Goal: Task Accomplishment & Management: Complete application form

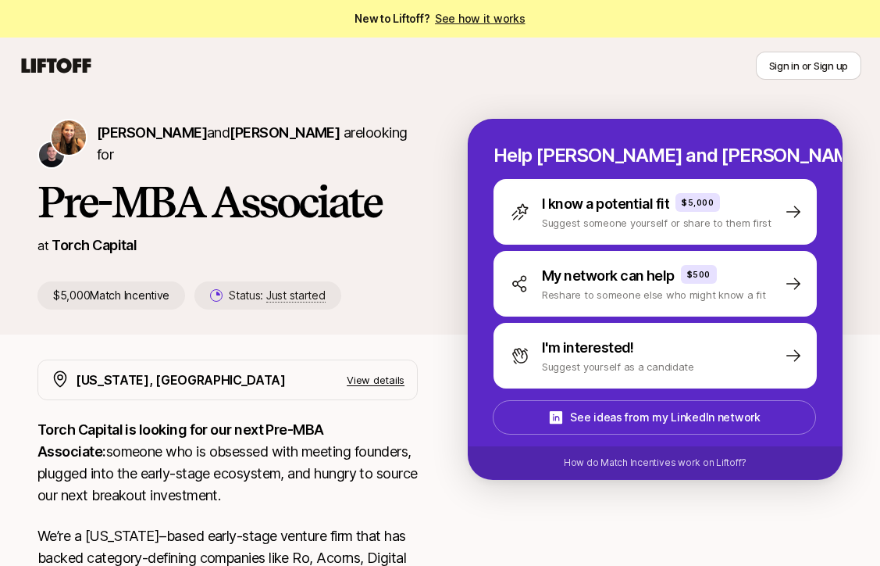
click at [273, 209] on h1 "Pre-MBA Associate" at bounding box center [227, 201] width 380 height 47
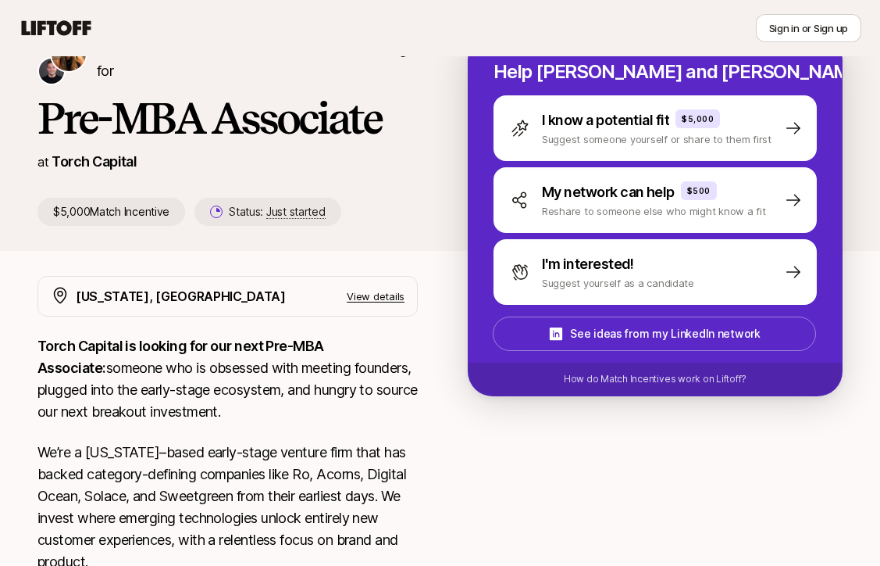
scroll to position [117, 0]
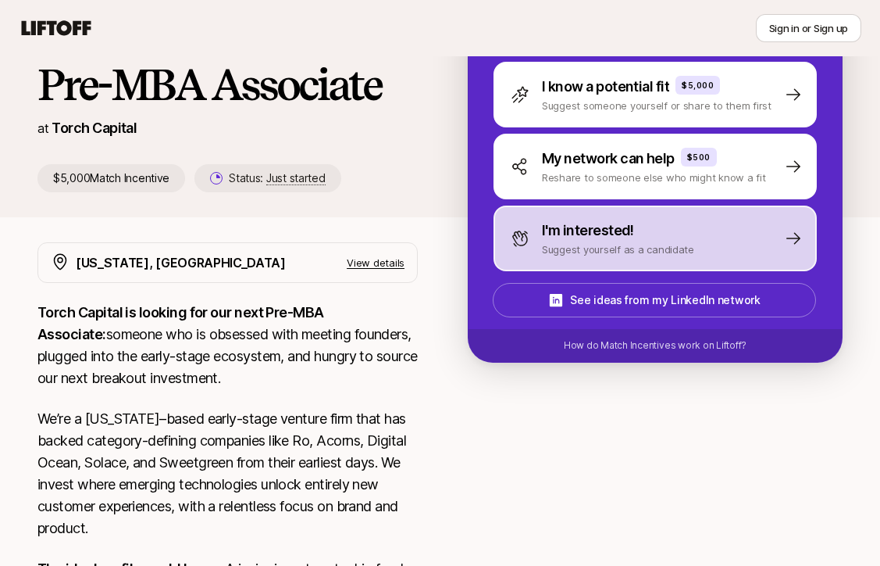
click at [574, 240] on p "I'm interested!" at bounding box center [588, 230] width 92 height 22
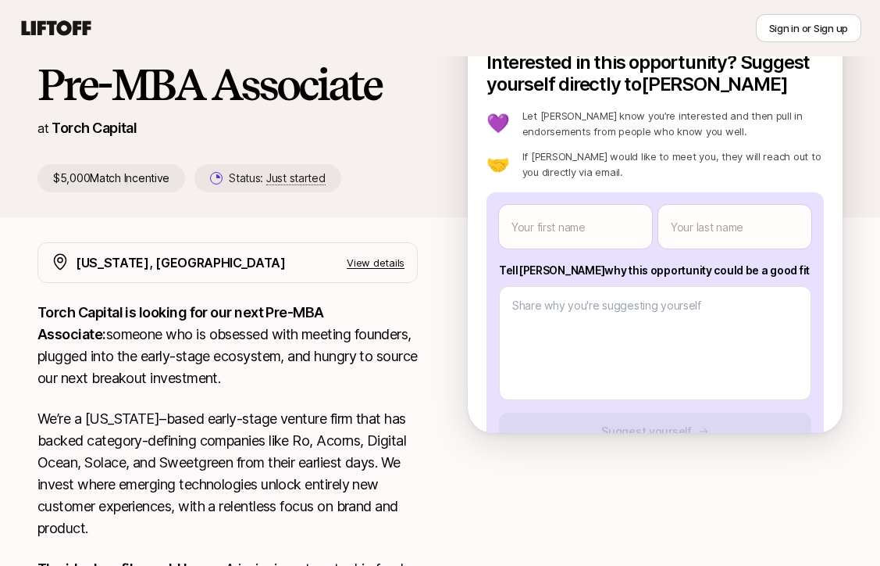
scroll to position [0, 0]
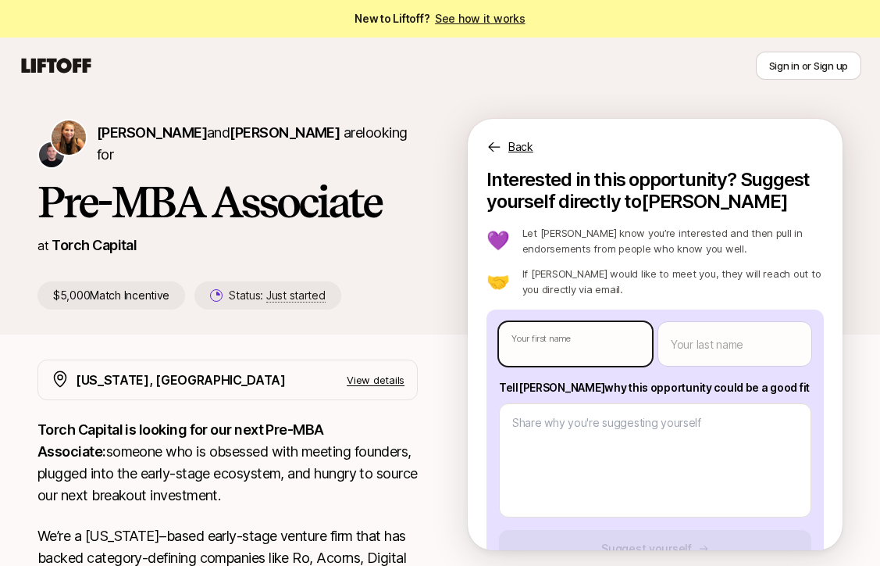
click at [559, 353] on body "New to Liftoff? See how it works Sign in or Sign up Sign in or Sign up [PERSON_…" at bounding box center [440, 283] width 880 height 566
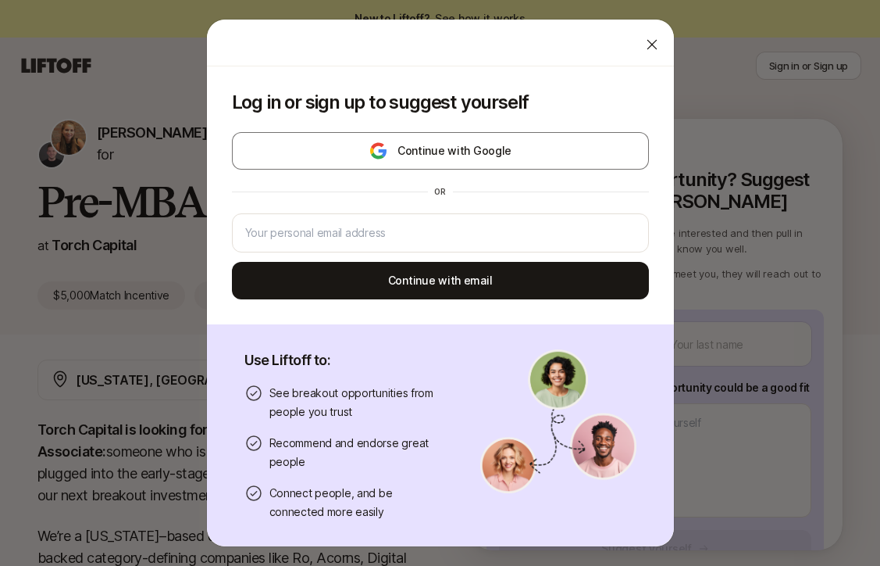
click at [653, 45] on icon at bounding box center [652, 45] width 10 height 10
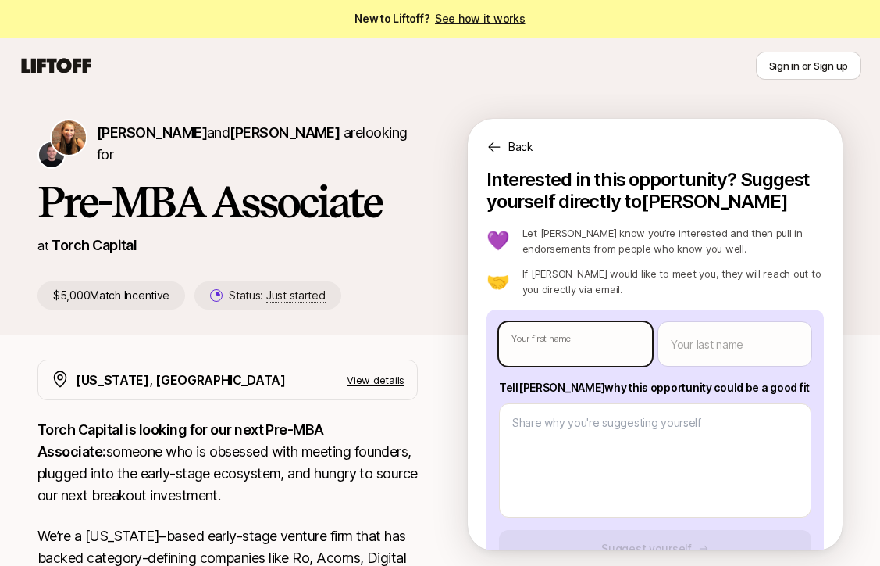
type textarea "x"
click at [599, 355] on body "New to Liftoff? See how it works Sign in or Sign up Sign in or Sign up [PERSON_…" at bounding box center [440, 283] width 880 height 566
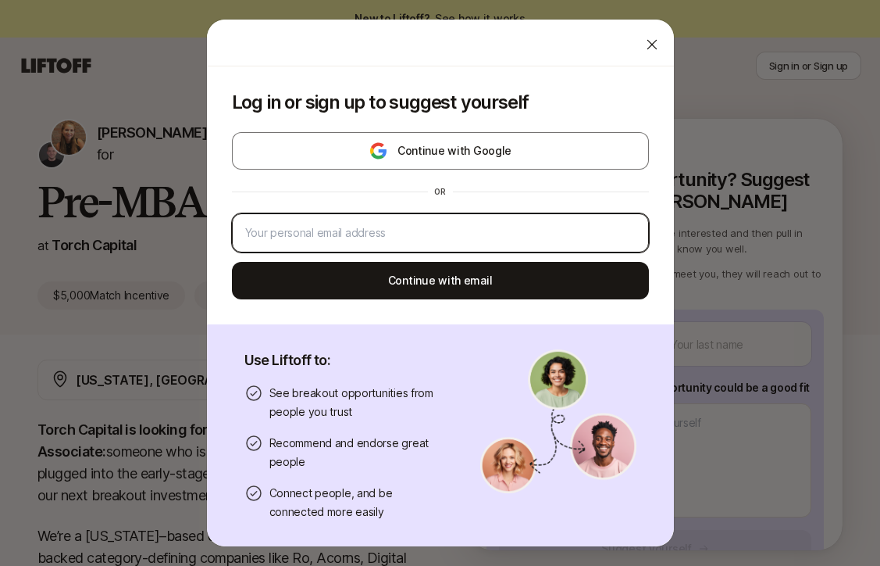
click at [508, 230] on input "email" at bounding box center [440, 232] width 391 height 19
type input "[EMAIL_ADDRESS][DOMAIN_NAME]"
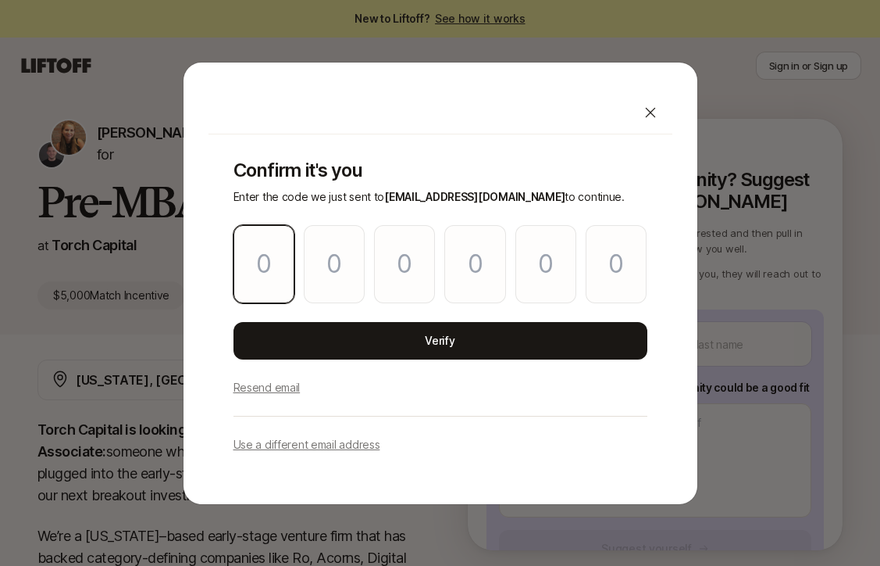
type input "4"
type input "0"
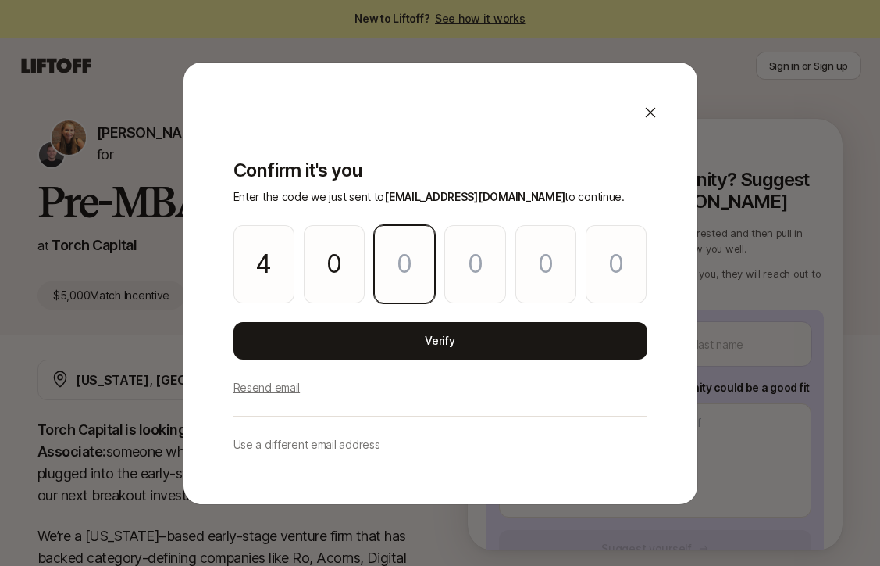
type input "5"
type input "0"
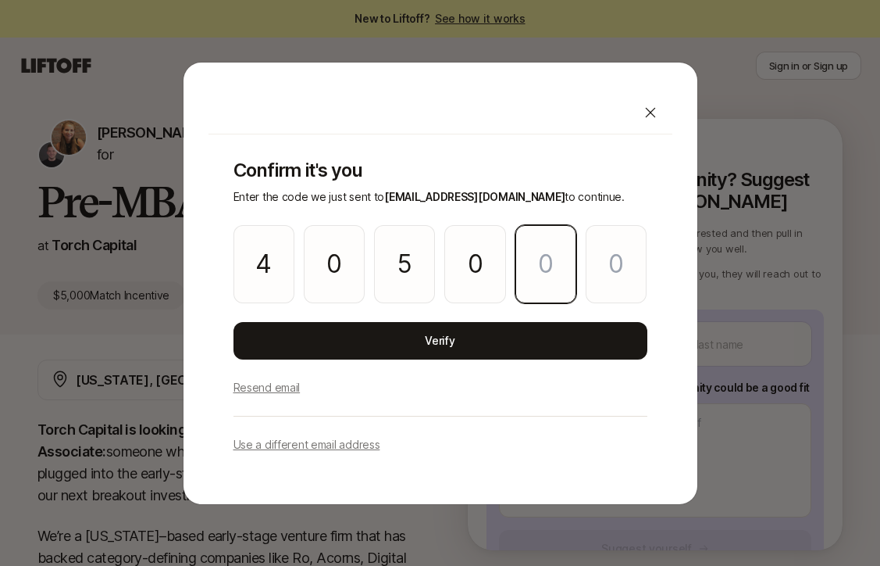
type input "2"
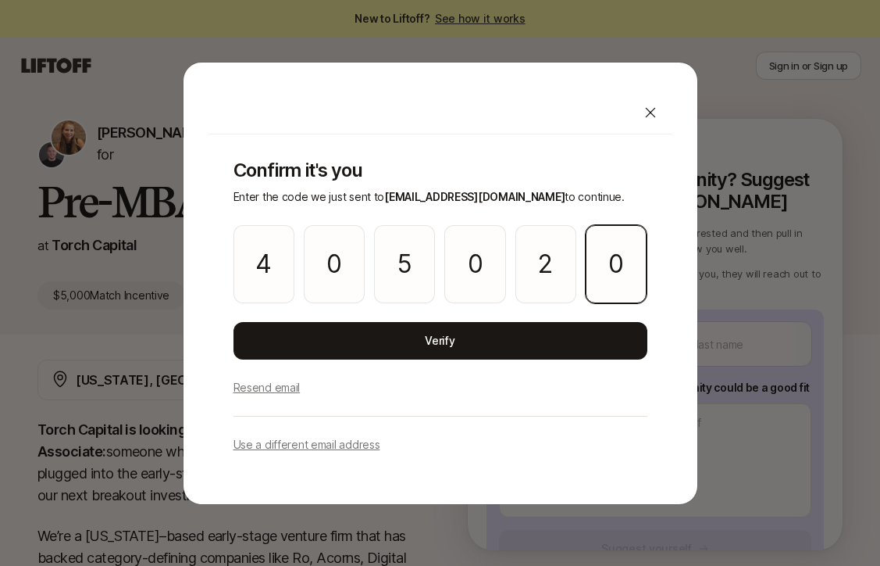
type input "0"
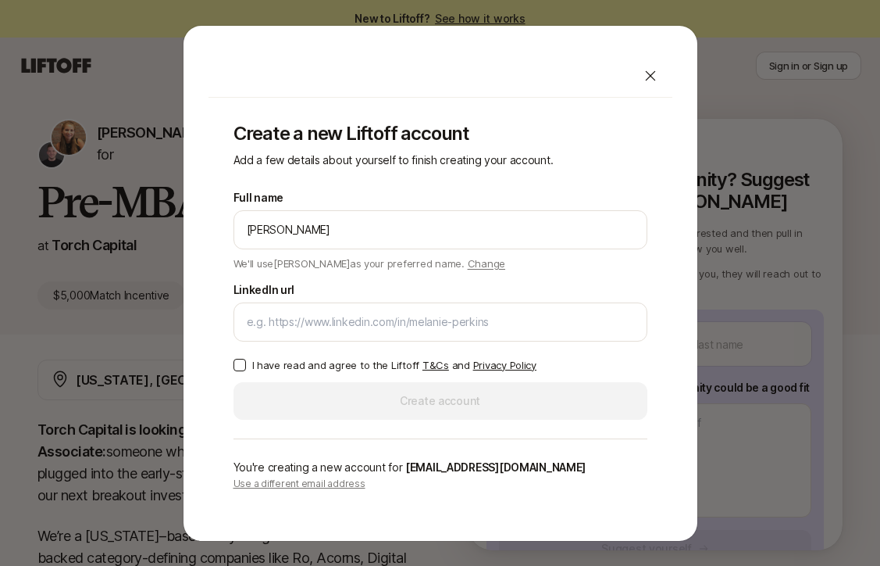
type input "[PERSON_NAME]"
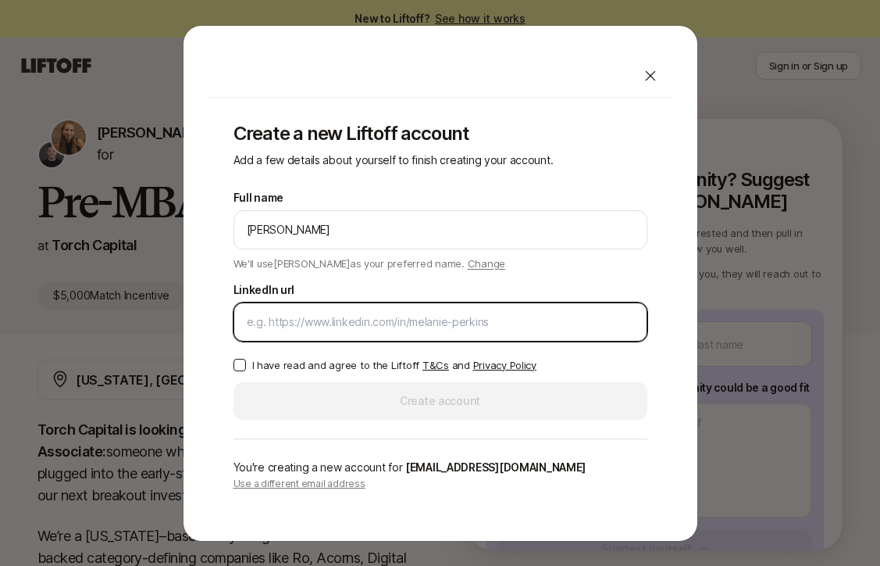
click at [334, 325] on input "LinkedIn url" at bounding box center [440, 321] width 387 height 19
click at [414, 325] on input "LinkedIn url" at bounding box center [440, 321] width 387 height 19
click at [412, 321] on input "LinkedIn url" at bounding box center [440, 321] width 387 height 19
paste input "[URL][DOMAIN_NAME][PERSON_NAME]"
type input "[URL][DOMAIN_NAME][PERSON_NAME]"
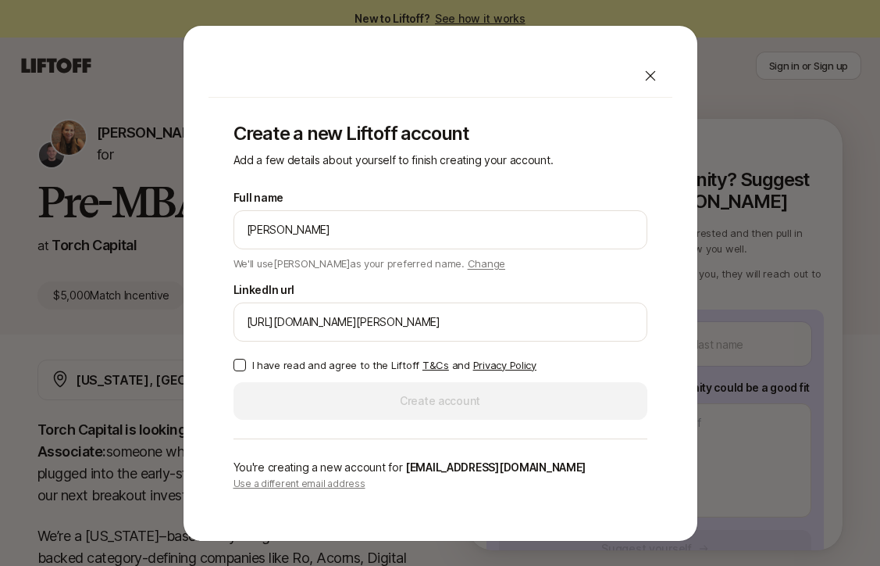
click at [241, 366] on button "I have read and agree to the Liftoff T&Cs and Privacy Policy" at bounding box center [240, 365] width 12 height 12
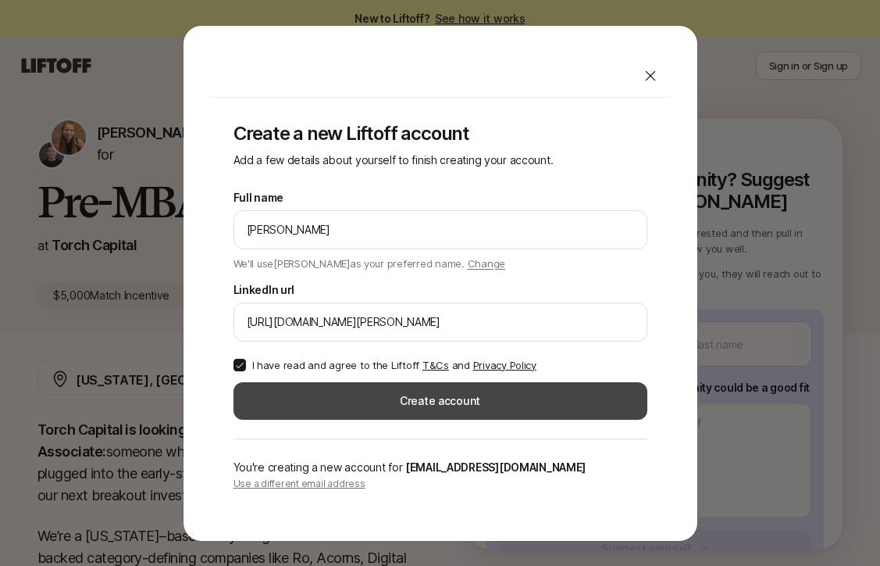
click at [377, 401] on button "Create account" at bounding box center [441, 400] width 414 height 37
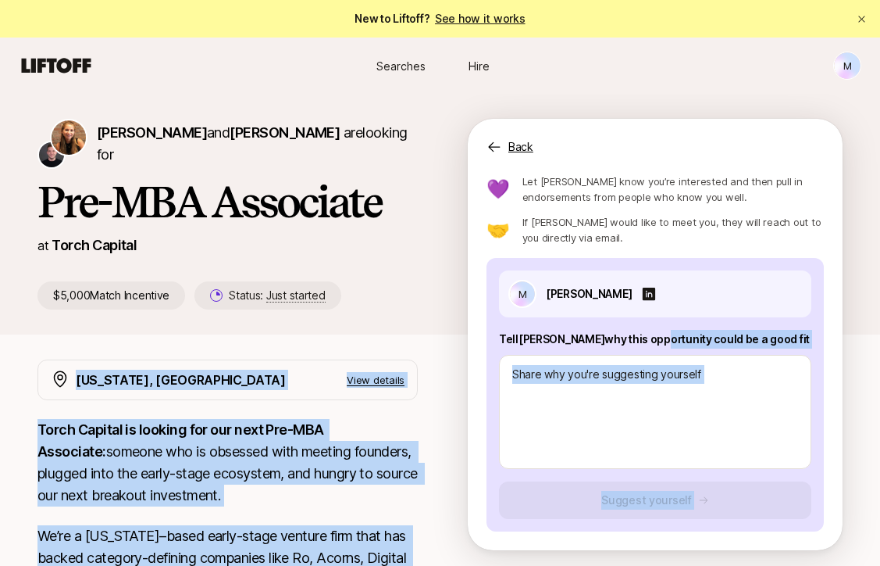
scroll to position [1, 0]
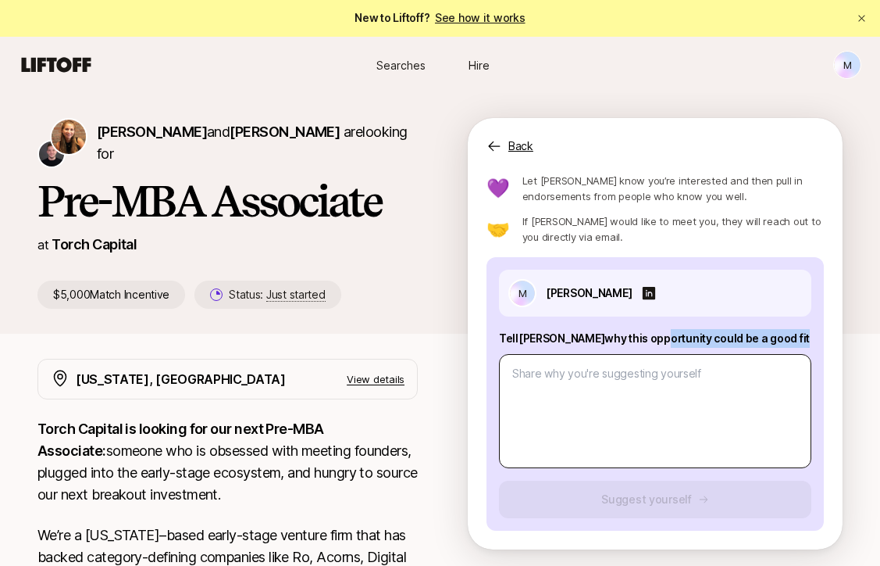
drag, startPoint x: 608, startPoint y: 385, endPoint x: 616, endPoint y: 430, distance: 45.2
click at [616, 430] on div "Tell [PERSON_NAME] why this opportunity could be a good fit" at bounding box center [655, 398] width 312 height 139
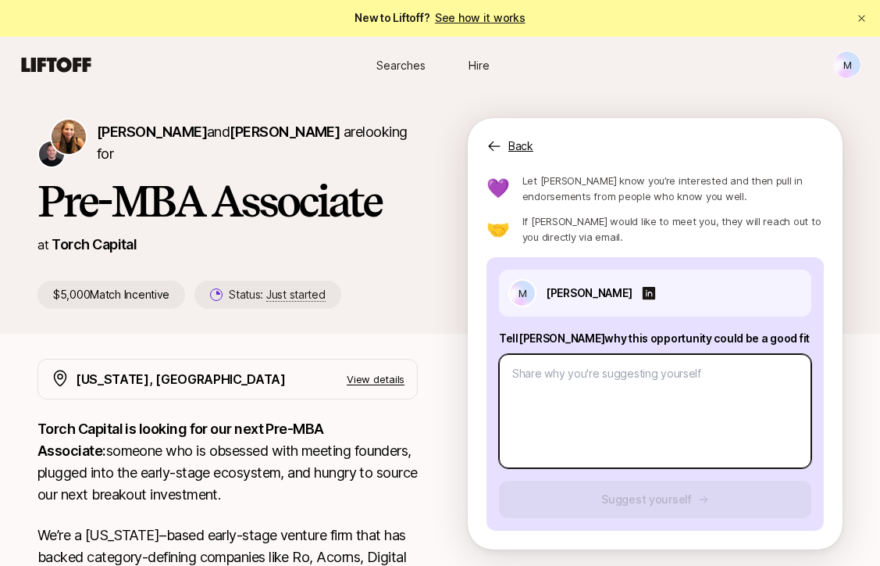
click at [526, 409] on textarea at bounding box center [655, 411] width 312 height 114
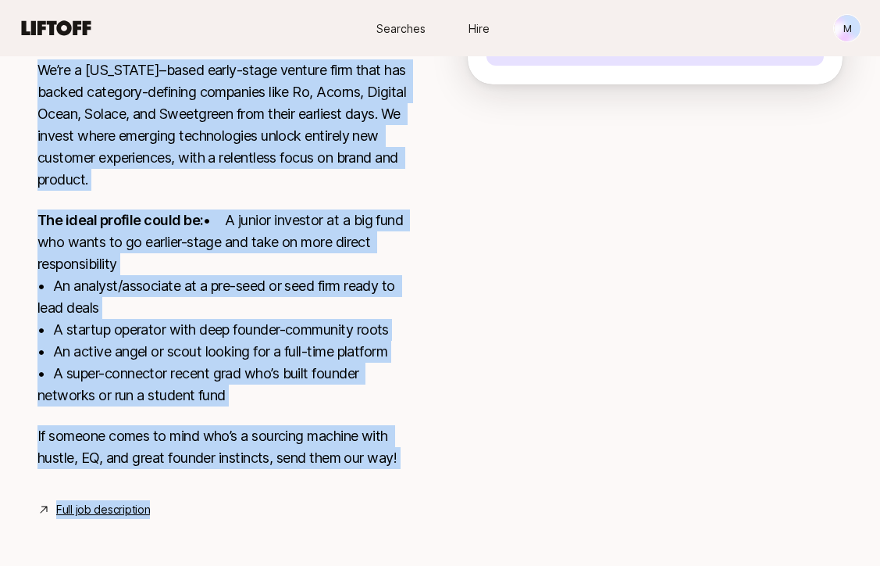
scroll to position [469, 0]
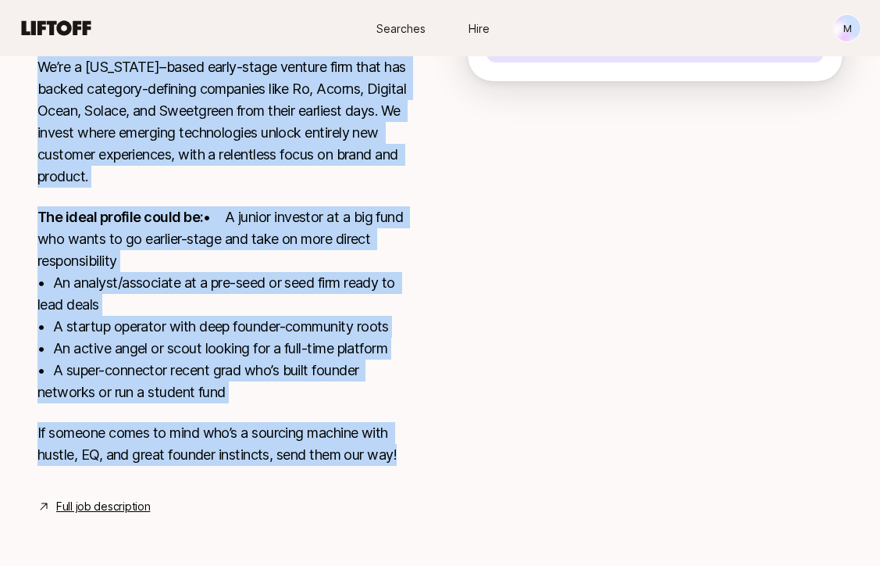
drag, startPoint x: 39, startPoint y: 426, endPoint x: 433, endPoint y: 451, distance: 394.5
click at [433, 451] on div "[US_STATE], [GEOGRAPHIC_DATA] View details Torch Capital is looking for our nex…" at bounding box center [440, 203] width 843 height 625
copy div "Lorem Ipsumdo si ametcon adi eli sedd Eiu-TEM Incididun: utlabor etd ma aliquae…"
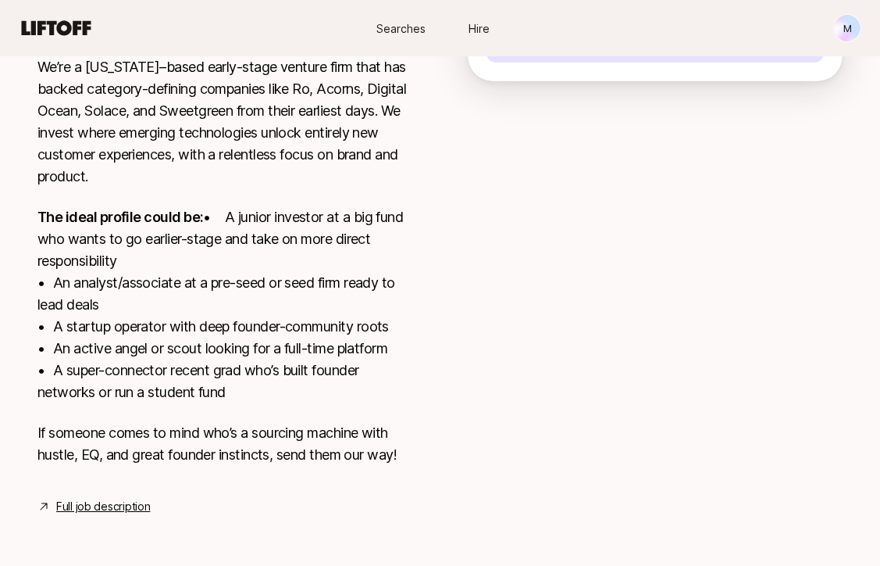
click at [304, 185] on p "We’re a [US_STATE]–based early-stage venture firm that has backed category-defi…" at bounding box center [227, 121] width 380 height 131
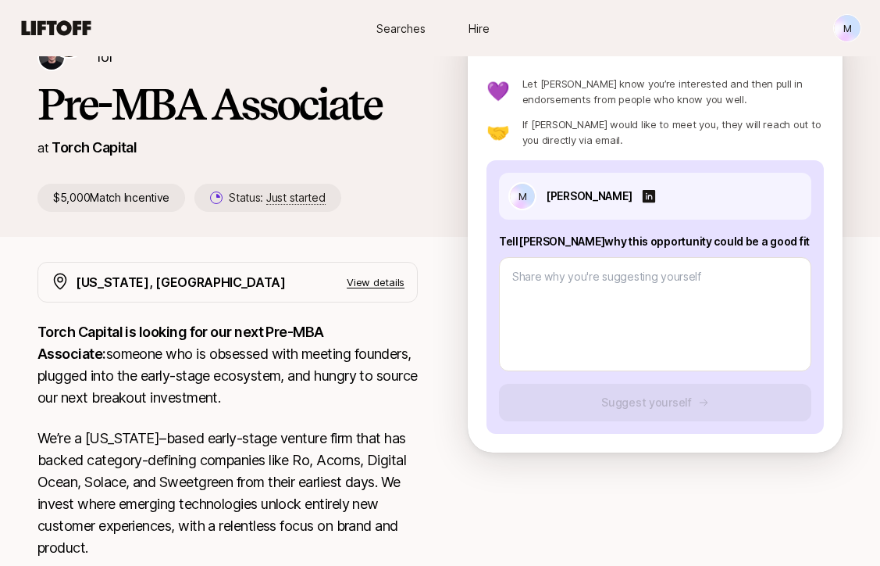
scroll to position [96, 0]
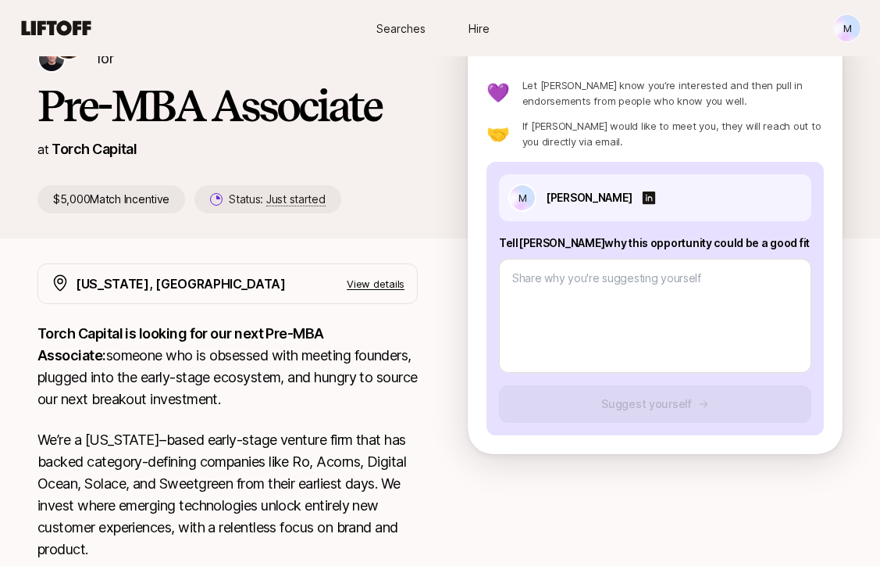
drag, startPoint x: 757, startPoint y: 241, endPoint x: 497, endPoint y: 246, distance: 260.2
click at [497, 246] on div "M [PERSON_NAME] Tell [PERSON_NAME] why this opportunity could be a good fit Sug…" at bounding box center [655, 298] width 337 height 273
copy p "Tell [PERSON_NAME] why this opportunity could be a good fit"
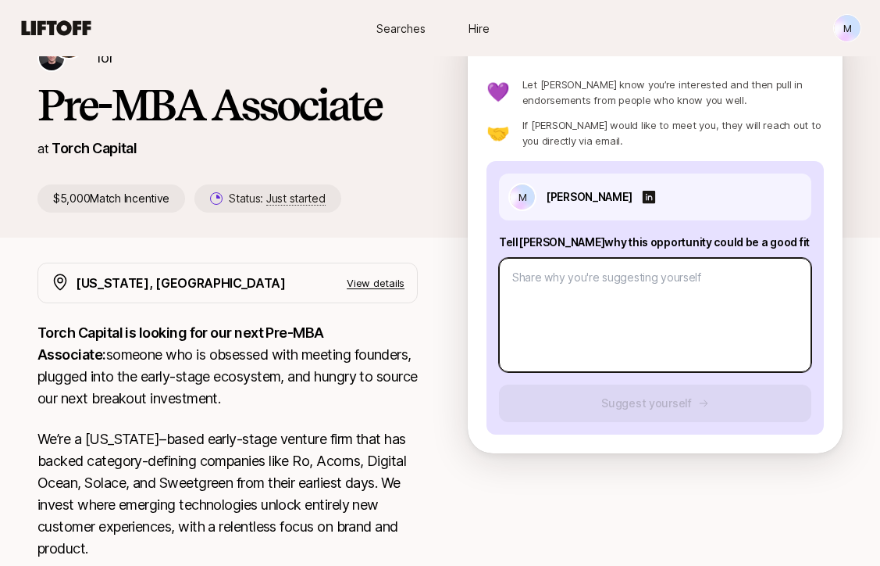
click at [656, 281] on textarea at bounding box center [655, 315] width 312 height 114
paste textarea "Lo Ipsum, D’s ametcons adi el seddoei te incididu ut lab Etd-MAG Aliquaeni admi…"
type textarea "x"
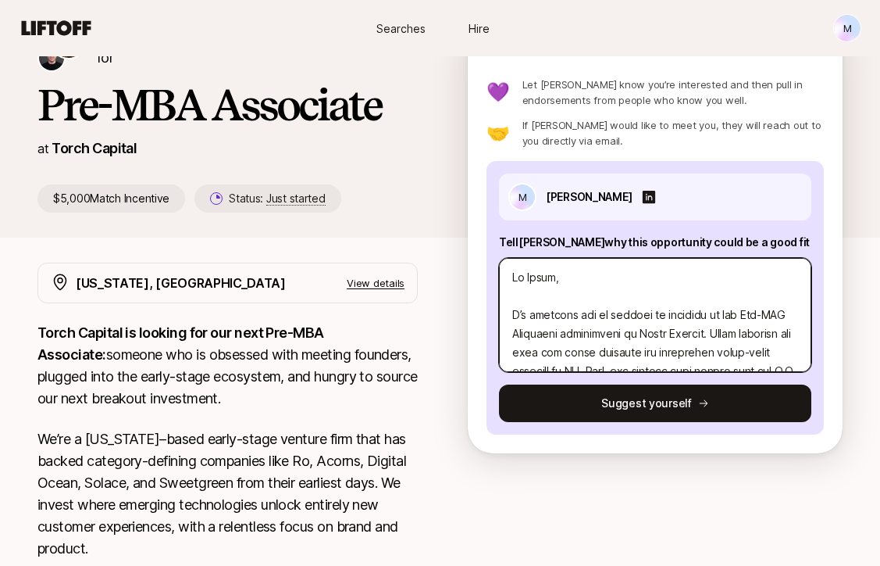
scroll to position [469, 0]
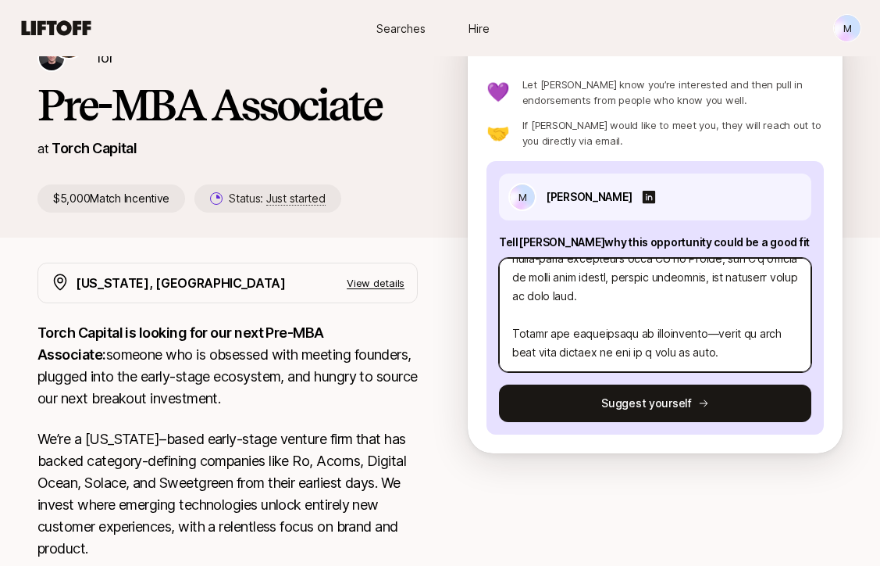
click at [619, 288] on textarea at bounding box center [655, 315] width 312 height 114
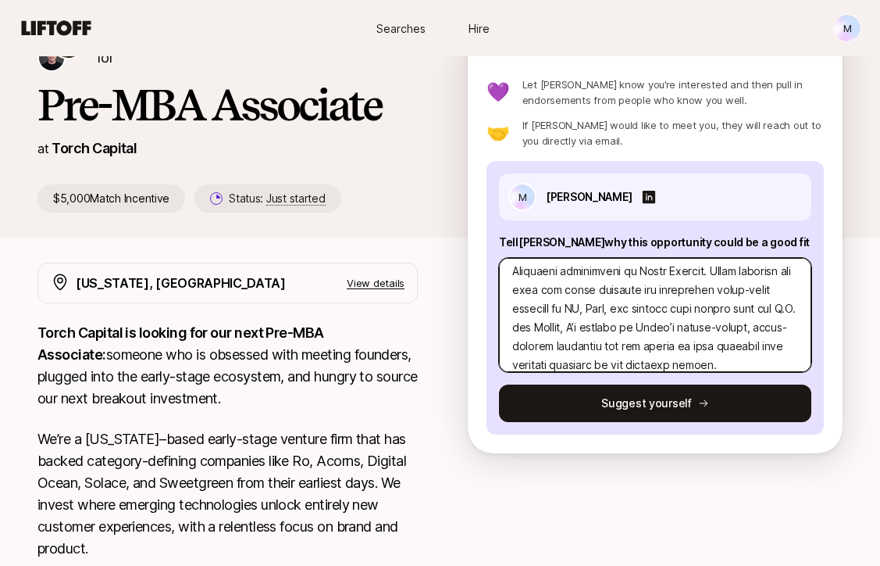
scroll to position [12, 0]
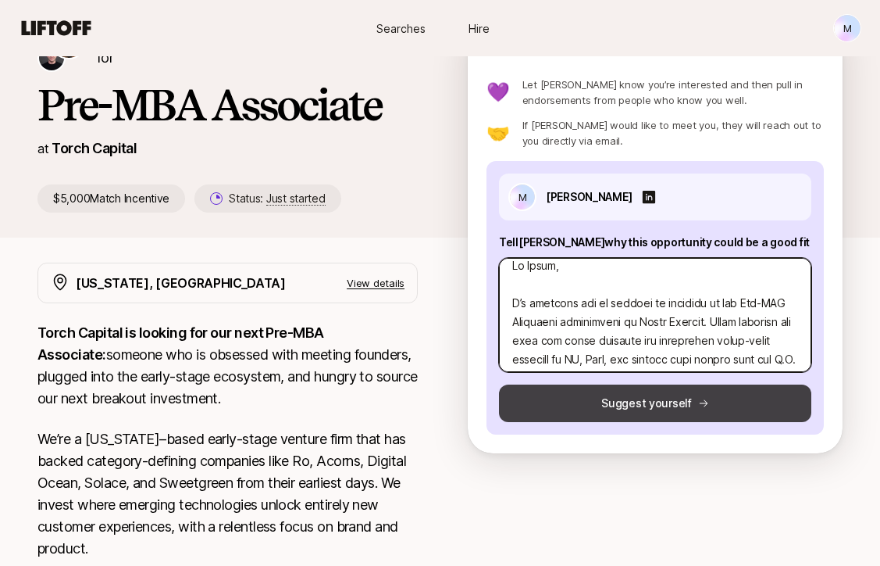
type textarea "Lo Ipsum, D’s ametcons adi el seddoei te incididu ut lab Etd-MAG Aliquaeni admi…"
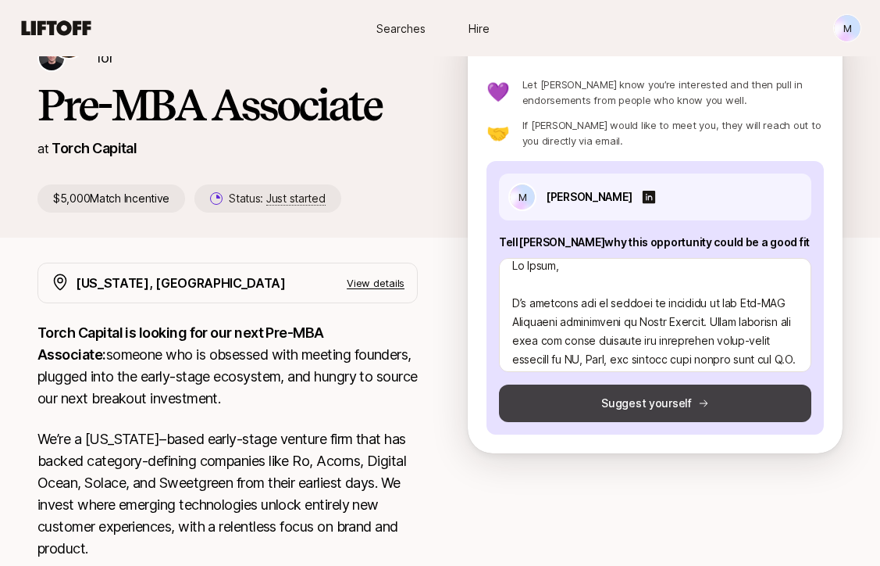
click at [673, 406] on button "Suggest yourself" at bounding box center [655, 402] width 312 height 37
type textarea "x"
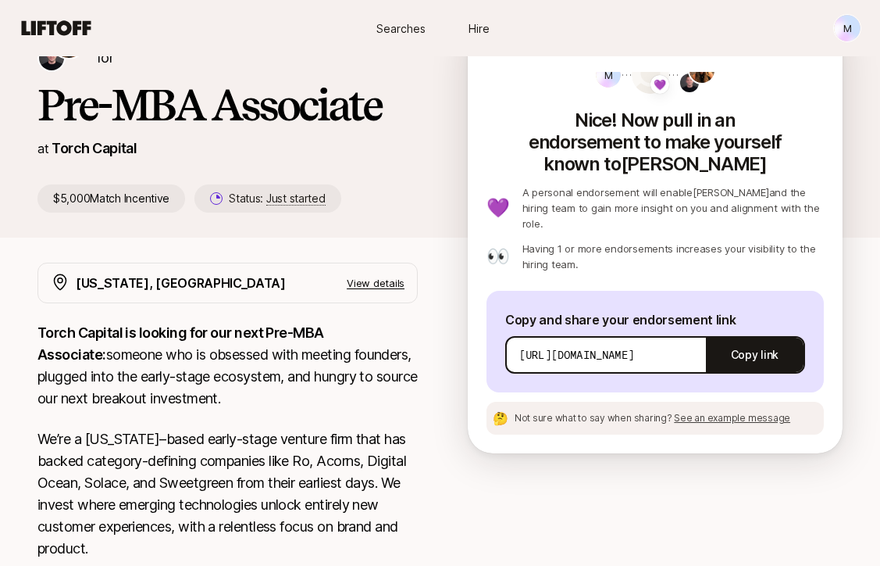
scroll to position [0, 0]
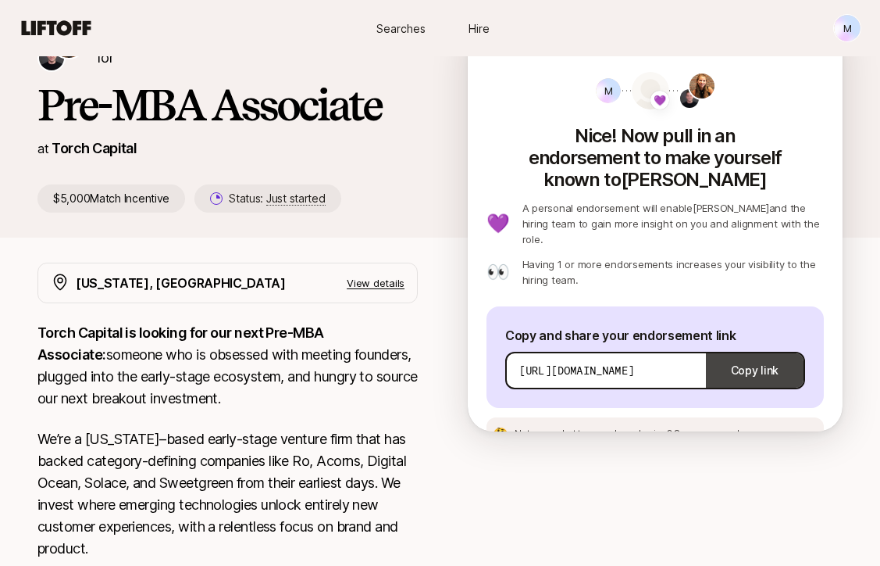
click at [769, 348] on button "Copy link" at bounding box center [755, 370] width 98 height 44
